Goal: Find specific page/section: Find specific page/section

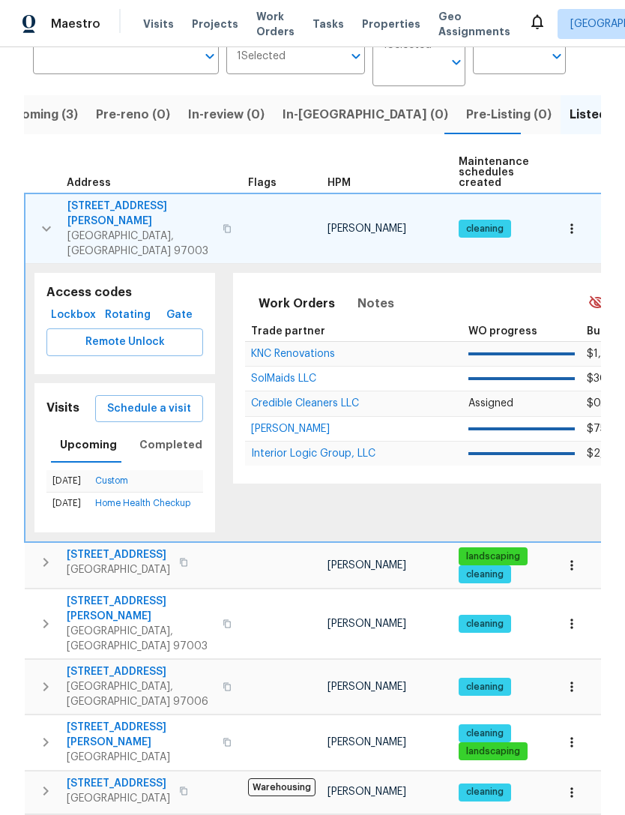
scroll to position [127, 0]
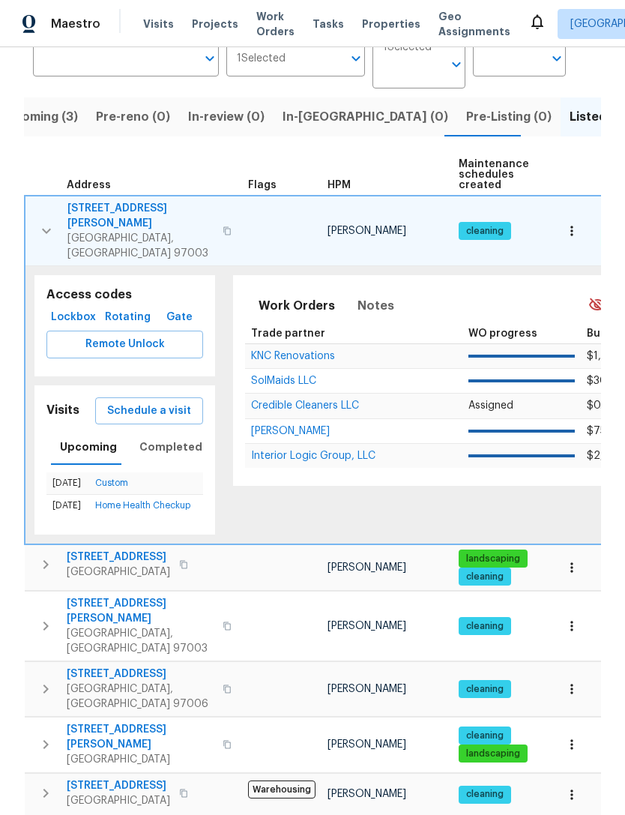
click at [154, 27] on span "Visits" at bounding box center [158, 23] width 31 height 15
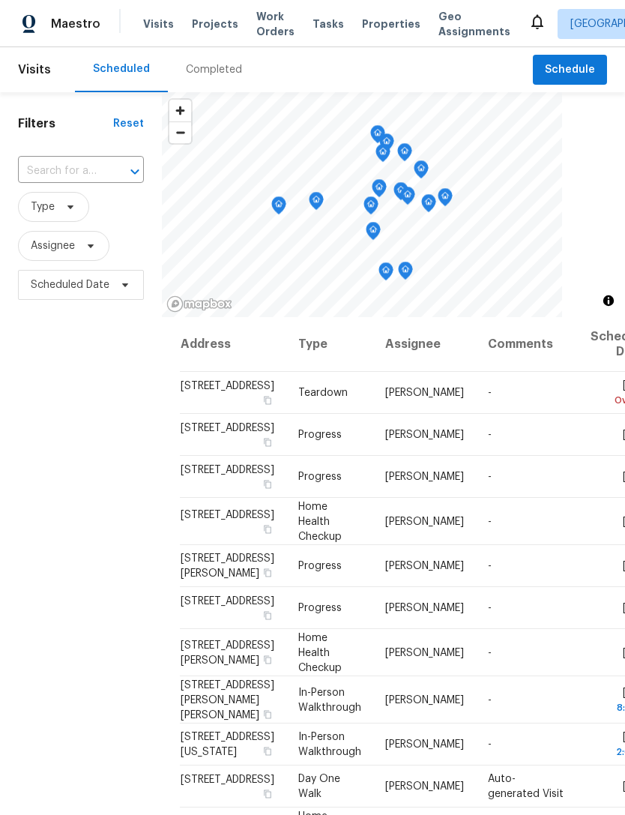
click at [66, 169] on input "text" at bounding box center [60, 171] width 84 height 23
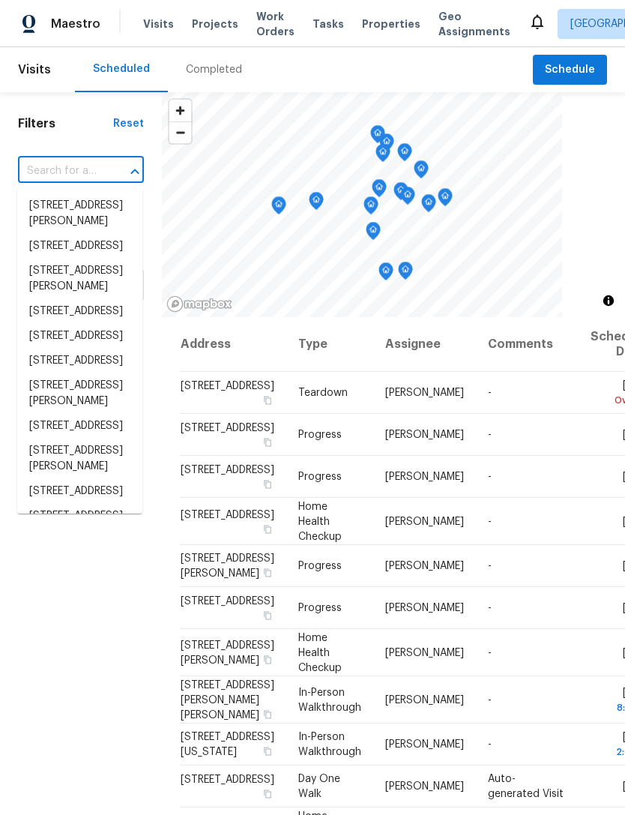
paste input "[STREET_ADDRESS][PERSON_NAME]"
type input "[STREET_ADDRESS][PERSON_NAME]"
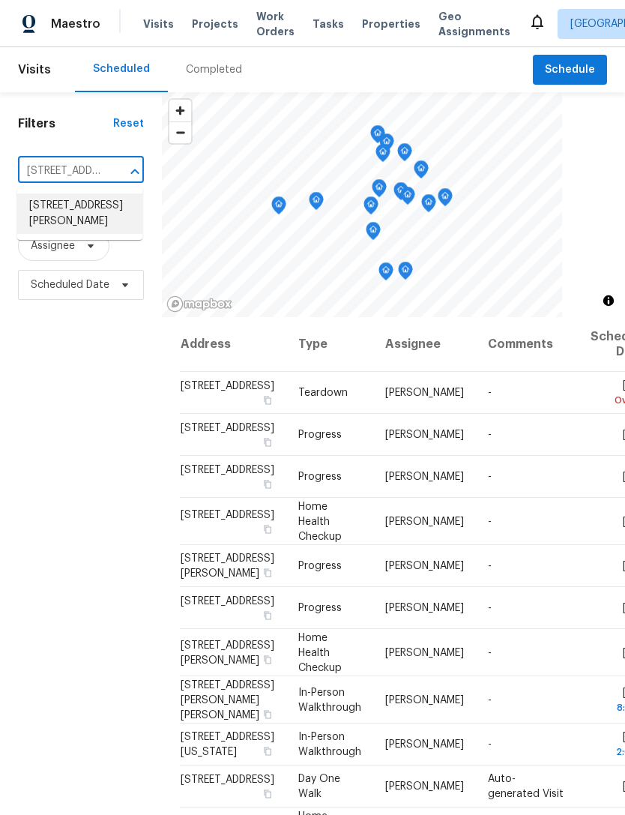
click at [77, 218] on li "[STREET_ADDRESS][PERSON_NAME]" at bounding box center [79, 213] width 125 height 40
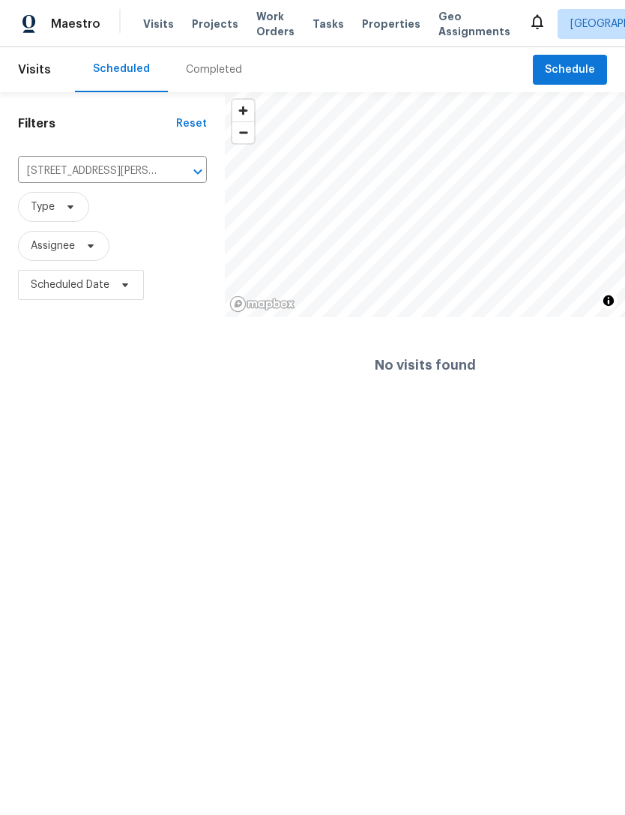
click at [209, 73] on div "Completed" at bounding box center [214, 69] width 56 height 15
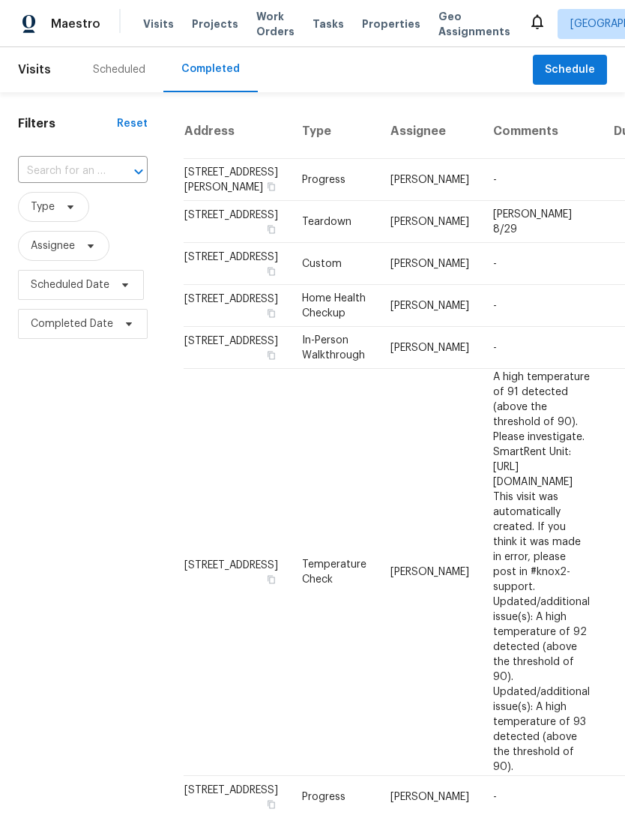
click at [76, 169] on input "text" at bounding box center [62, 171] width 88 height 23
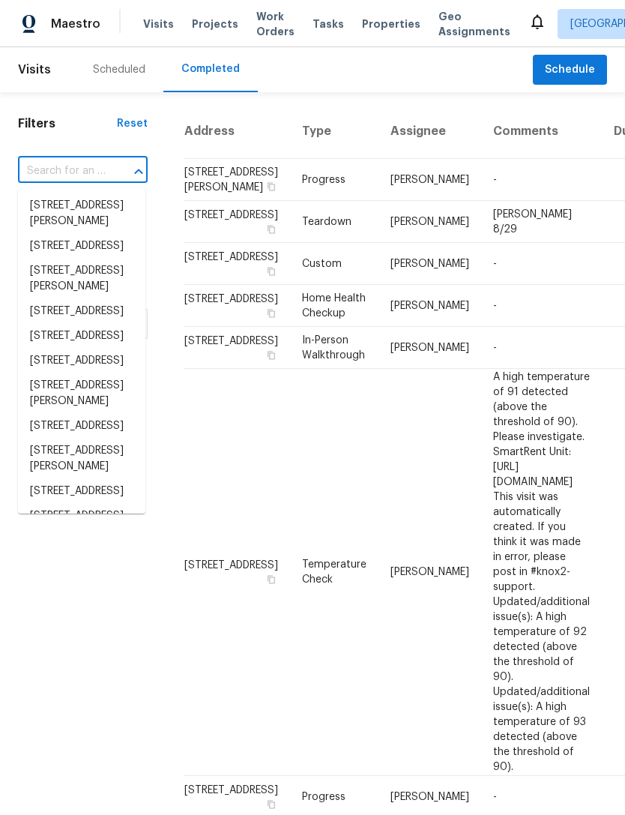
paste input "[STREET_ADDRESS][PERSON_NAME]"
type input "[STREET_ADDRESS][PERSON_NAME]"
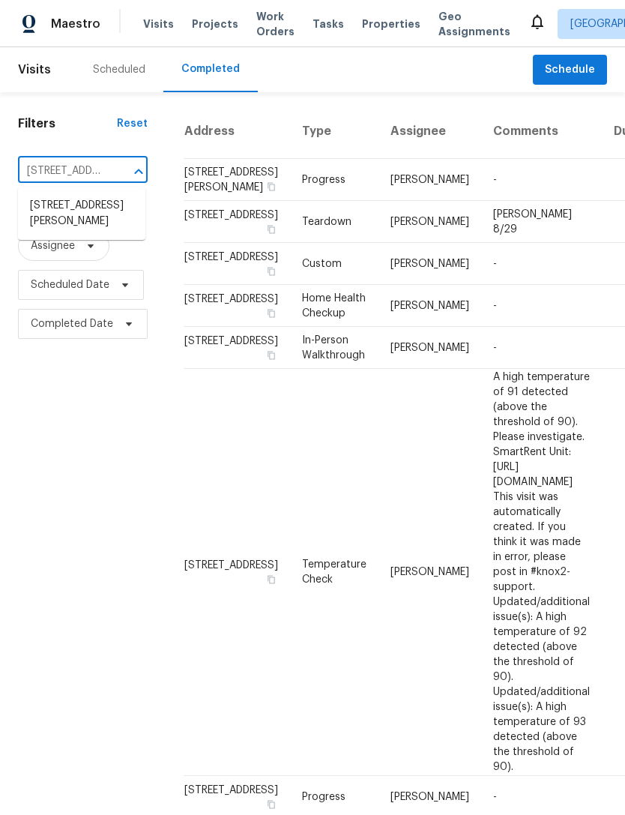
click at [86, 211] on li "[STREET_ADDRESS][PERSON_NAME]" at bounding box center [81, 213] width 127 height 40
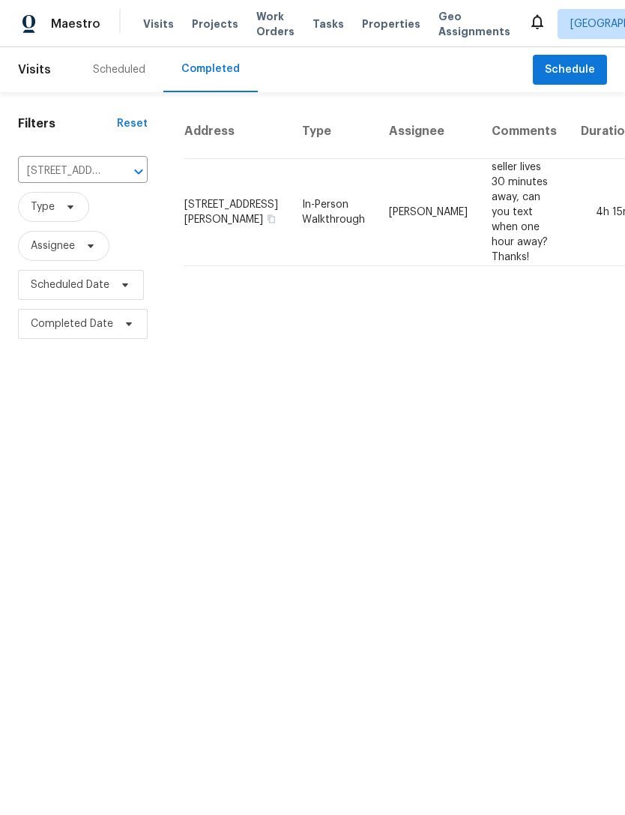
click at [480, 208] on td "seller lives 30 minutes away, can you text when one hour away? Thanks!" at bounding box center [524, 212] width 89 height 107
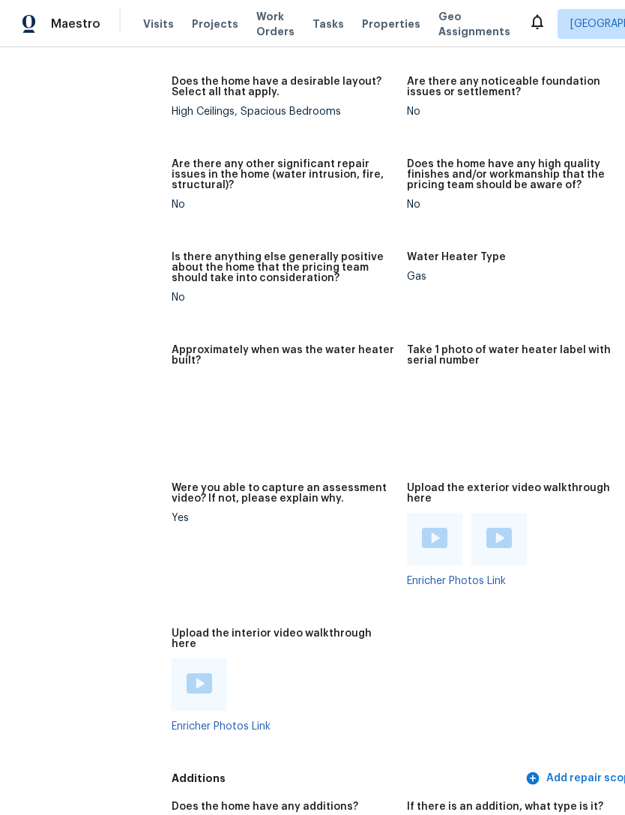
scroll to position [3414, 11]
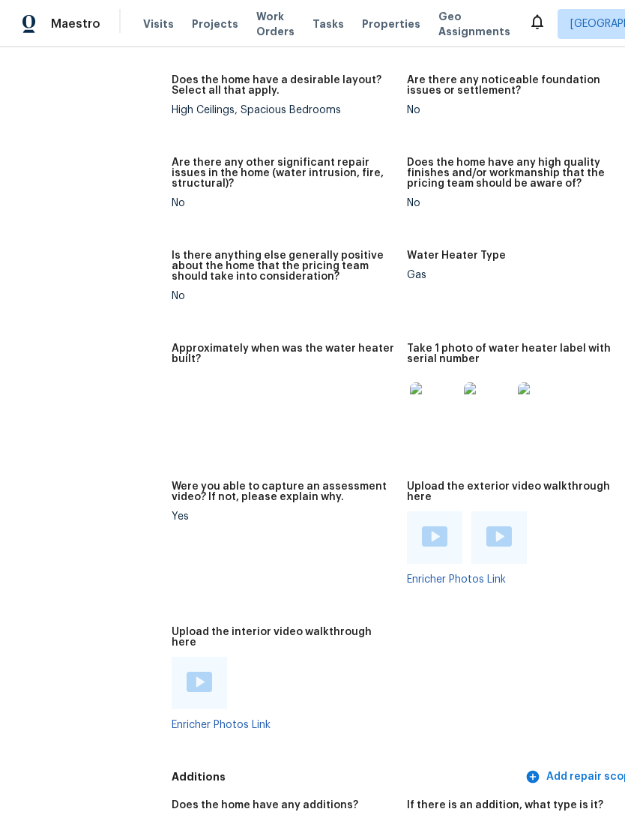
click at [464, 387] on img at bounding box center [488, 406] width 48 height 48
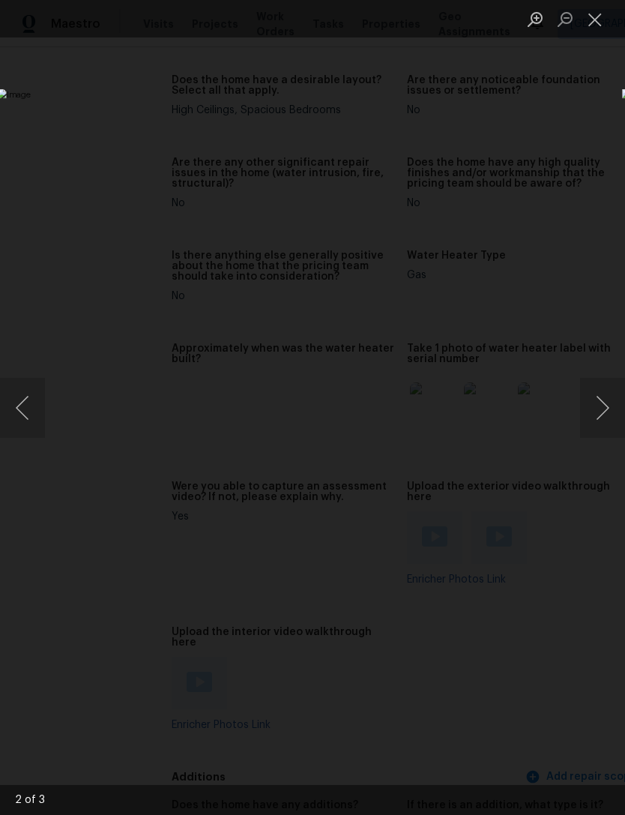
click at [28, 403] on button "Previous image" at bounding box center [22, 408] width 45 height 60
click at [603, 415] on button "Next image" at bounding box center [602, 408] width 45 height 60
click at [604, 411] on button "Next image" at bounding box center [602, 408] width 45 height 60
click at [609, 415] on button "Next image" at bounding box center [602, 408] width 45 height 60
click at [615, 405] on button "Next image" at bounding box center [602, 408] width 45 height 60
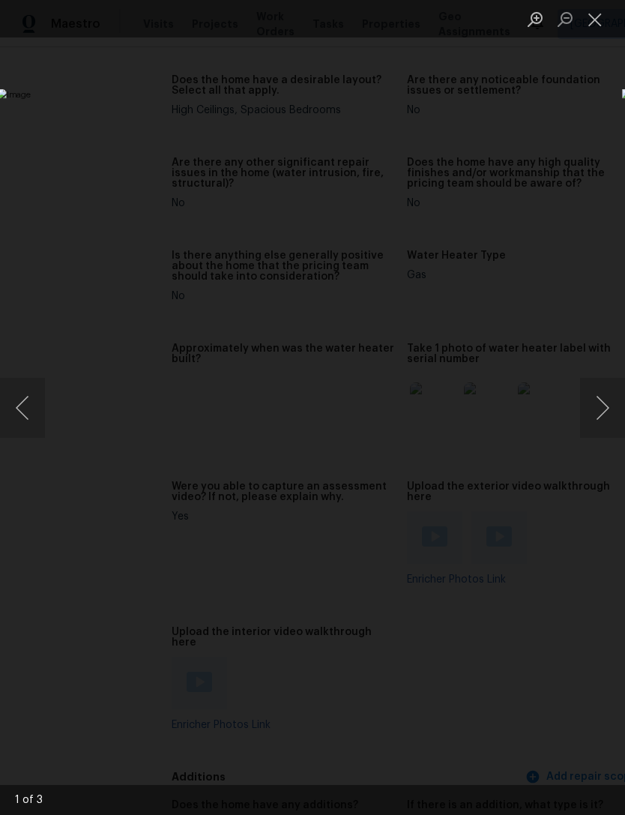
click at [608, 414] on button "Next image" at bounding box center [602, 408] width 45 height 60
click at [486, 525] on img "Lightbox" at bounding box center [241, 407] width 489 height 637
click at [609, 413] on button "Next image" at bounding box center [602, 408] width 45 height 60
click at [602, 22] on button "Close lightbox" at bounding box center [595, 19] width 30 height 26
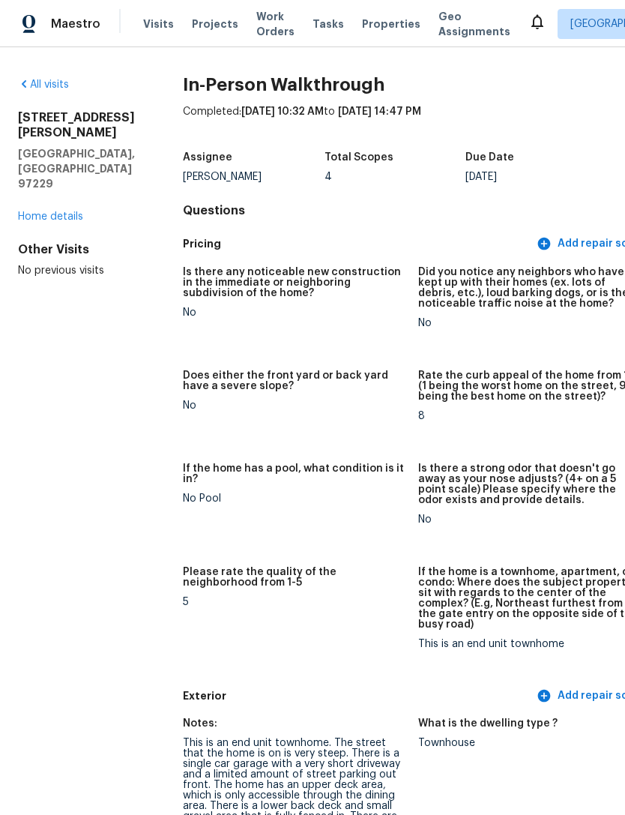
scroll to position [0, 0]
